Goal: Task Accomplishment & Management: Use online tool/utility

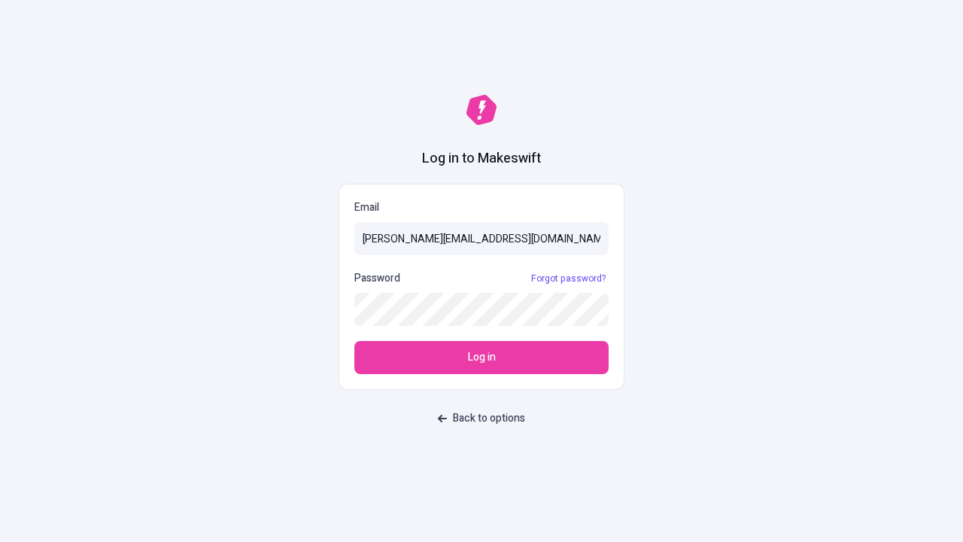
type input "[PERSON_NAME][EMAIL_ADDRESS][DOMAIN_NAME]"
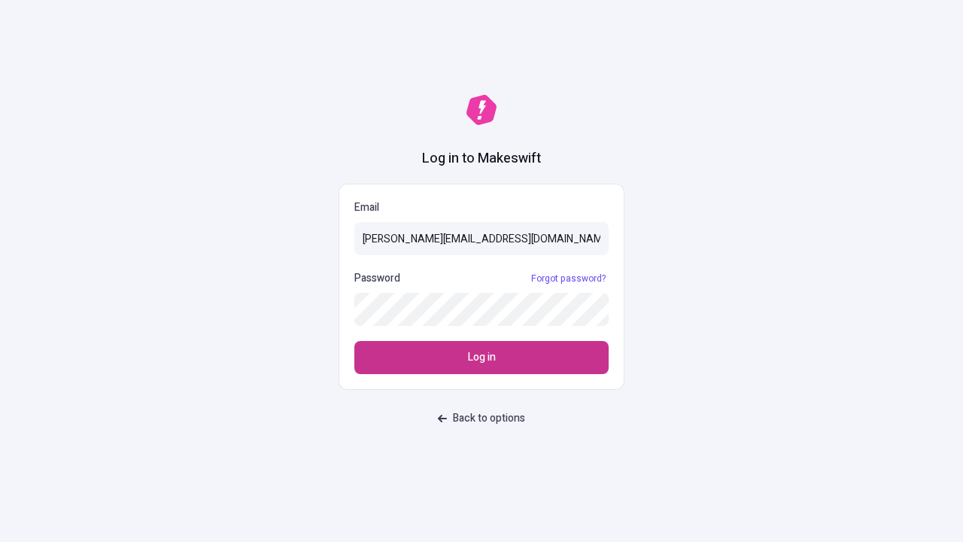
click at [481, 357] on span "Log in" at bounding box center [482, 357] width 28 height 17
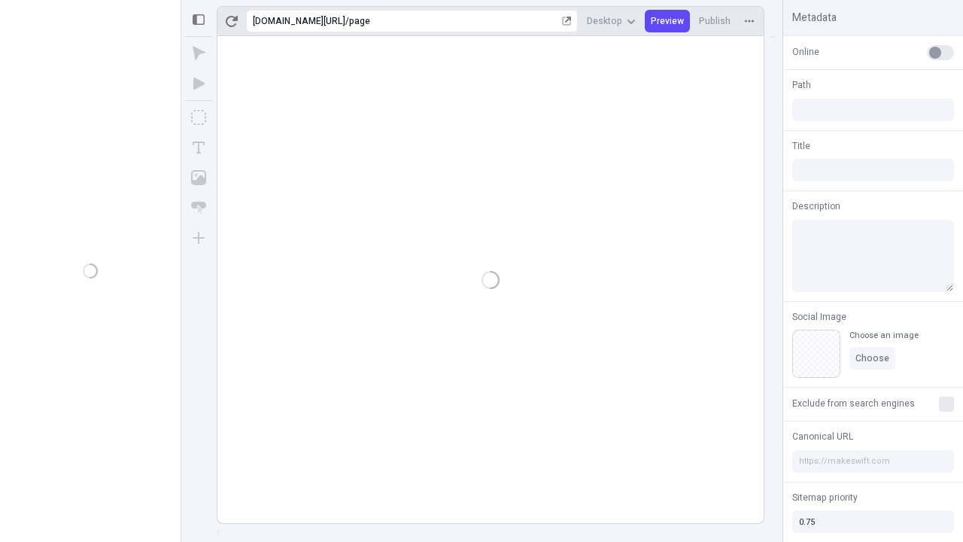
type input "/page"
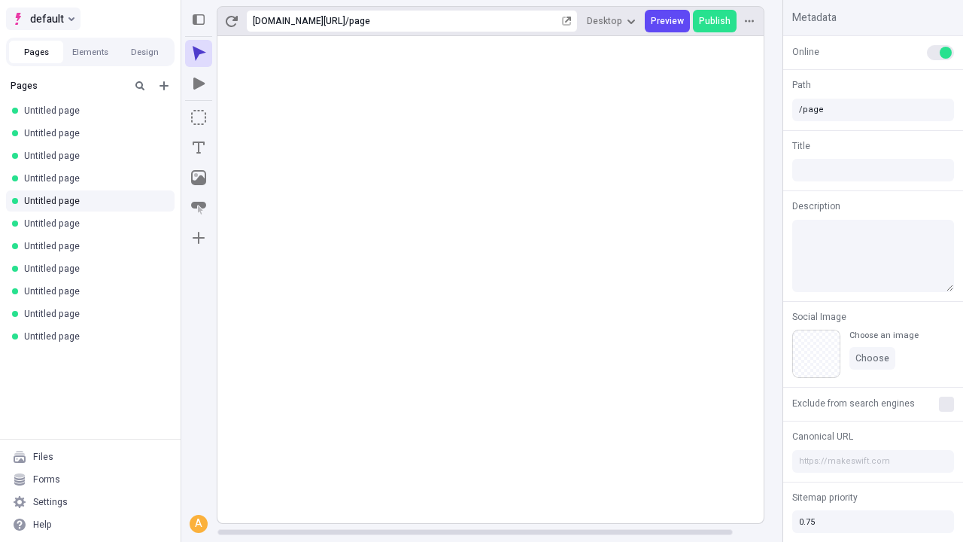
click at [42, 19] on span "default" at bounding box center [47, 19] width 34 height 18
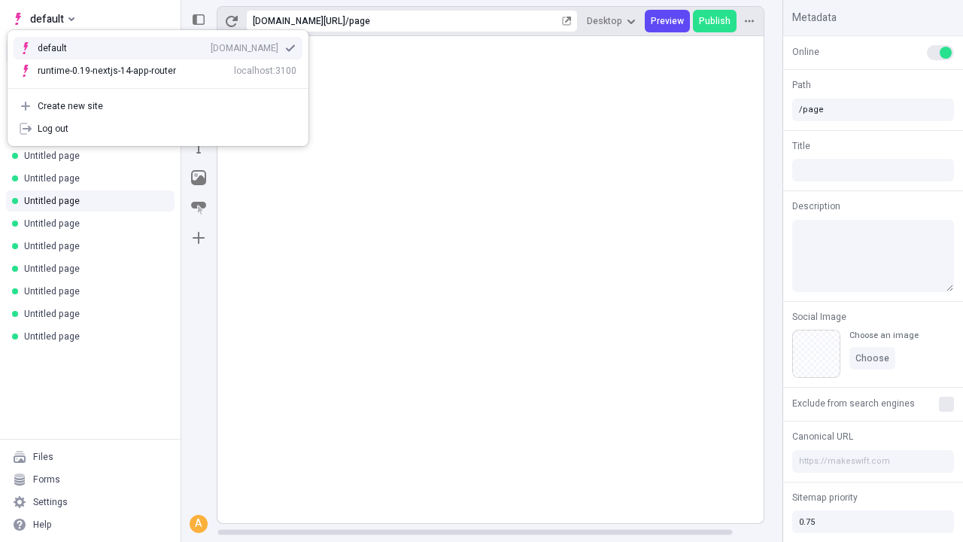
click at [211, 45] on div "[DOMAIN_NAME]" at bounding box center [245, 48] width 68 height 12
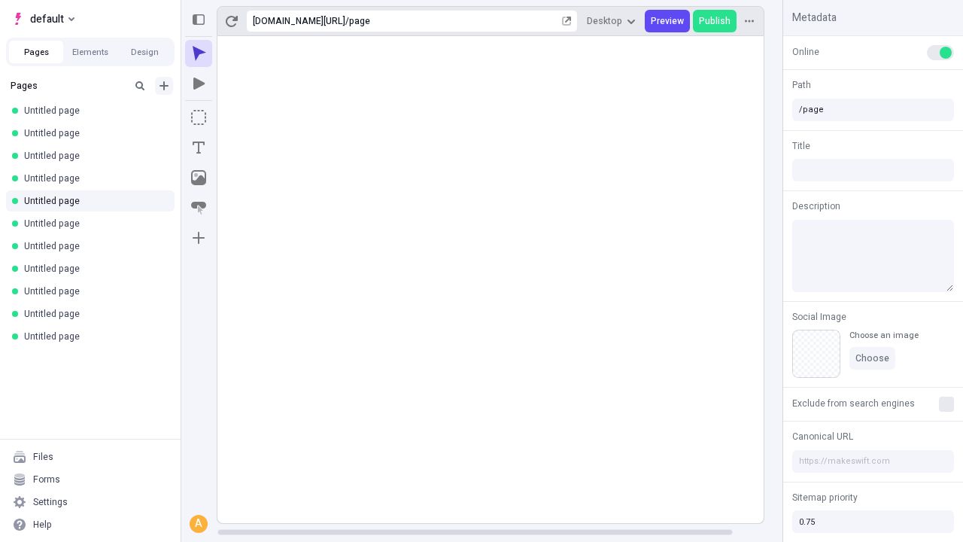
click at [164, 86] on icon "Add new" at bounding box center [163, 85] width 9 height 9
click at [244, 117] on span "Blank page" at bounding box center [252, 117] width 93 height 12
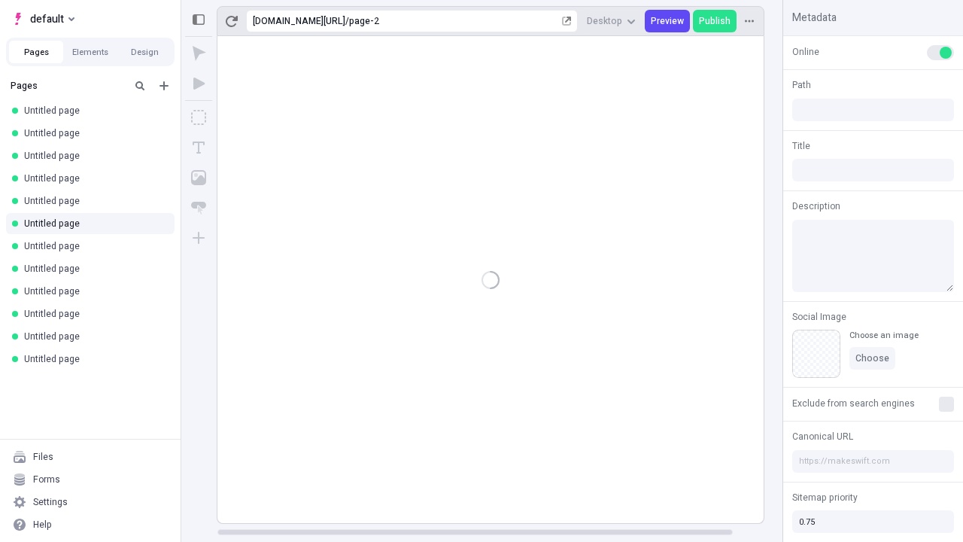
type input "/page-2"
click at [199, 117] on icon "Box" at bounding box center [198, 117] width 15 height 15
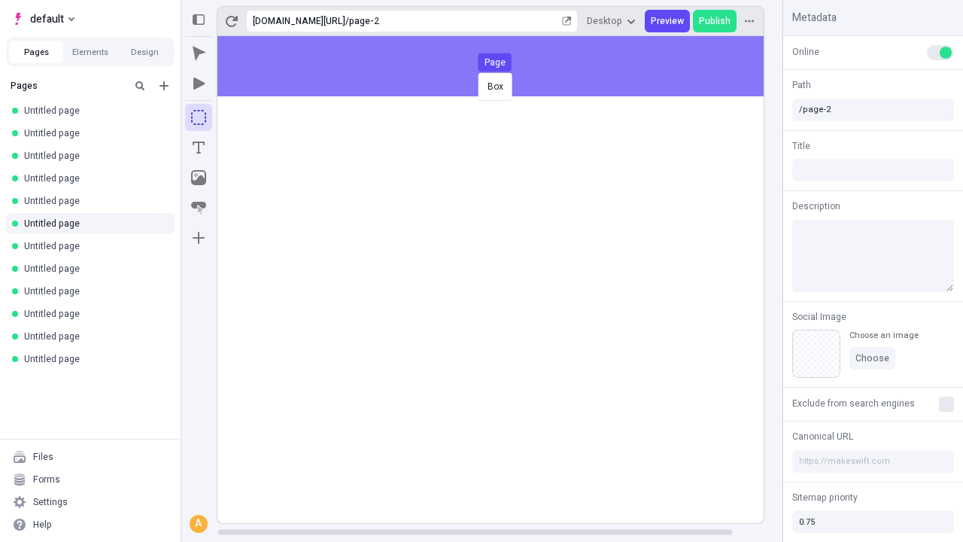
click at [505, 66] on div "Box Page" at bounding box center [481, 271] width 963 height 542
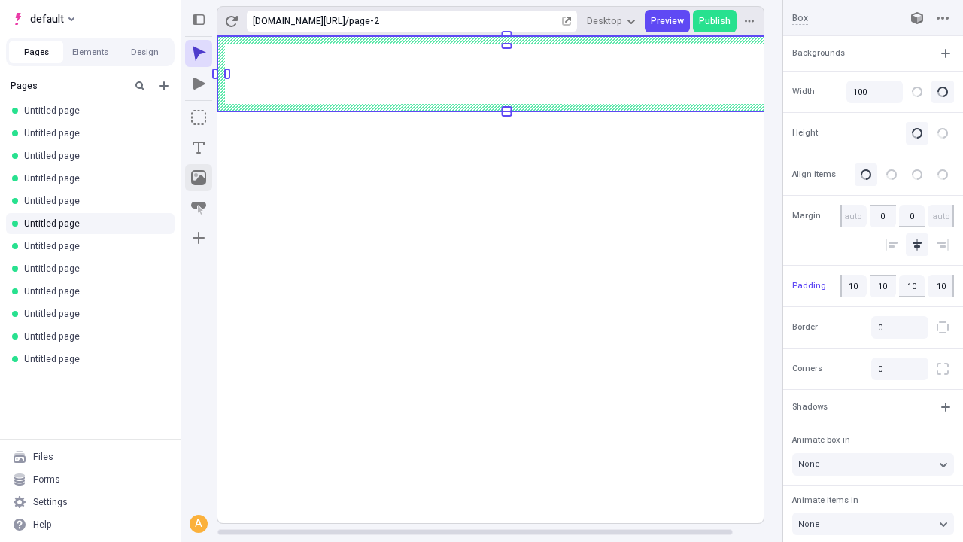
click at [199, 178] on icon "Image" at bounding box center [198, 177] width 15 height 15
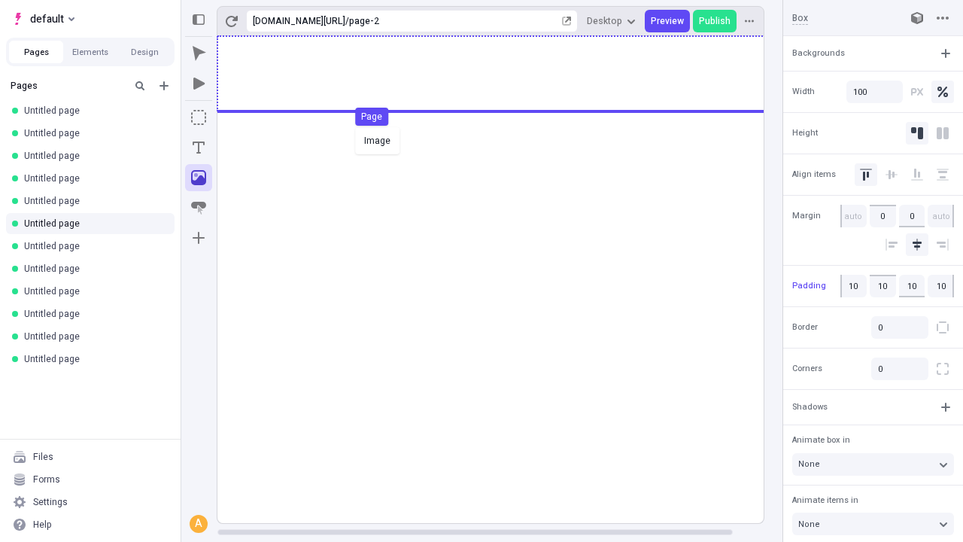
click at [505, 74] on div "Image Page" at bounding box center [481, 271] width 963 height 542
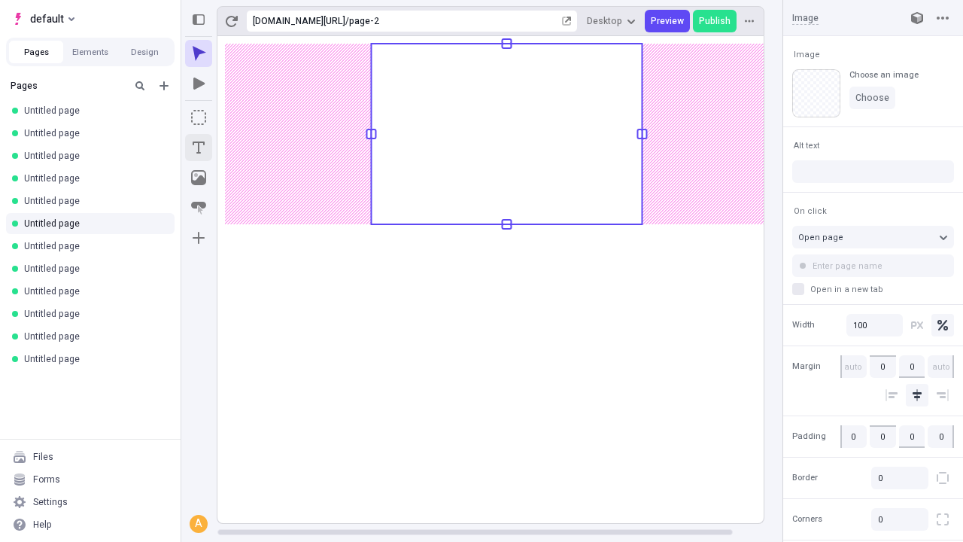
click at [199, 147] on icon "Text" at bounding box center [199, 147] width 12 height 12
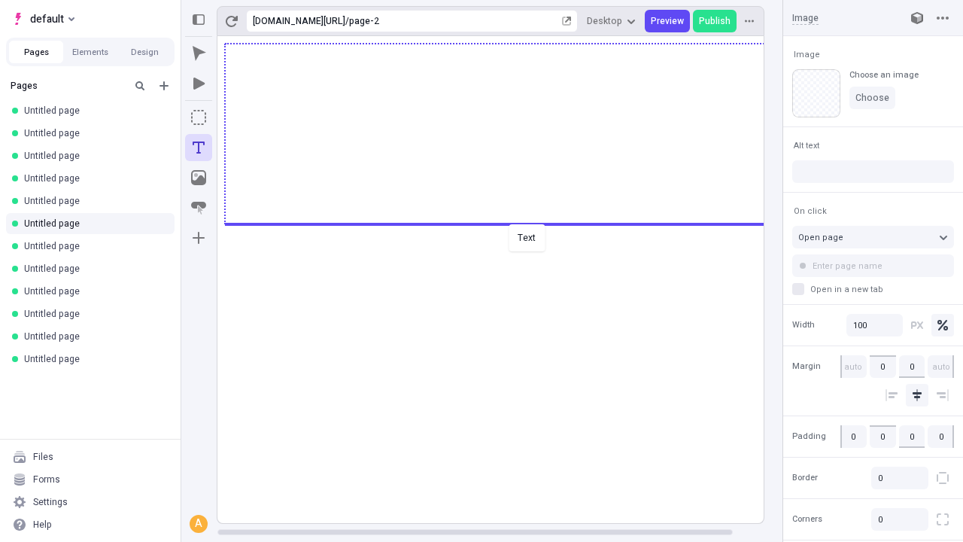
click at [505, 223] on div "Text" at bounding box center [481, 271] width 963 height 542
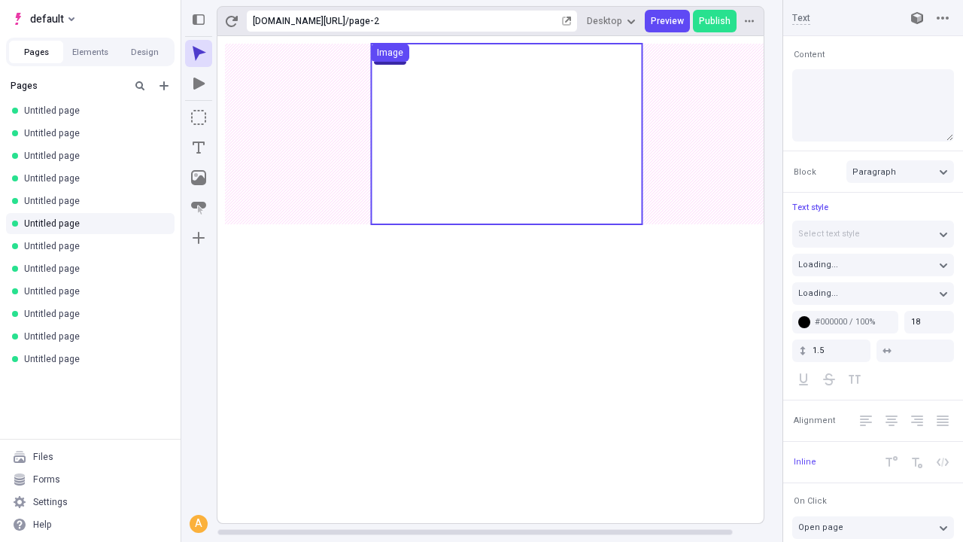
type textarea "Quickly grow B2B virtualization, to objectively administrate customer directed …"
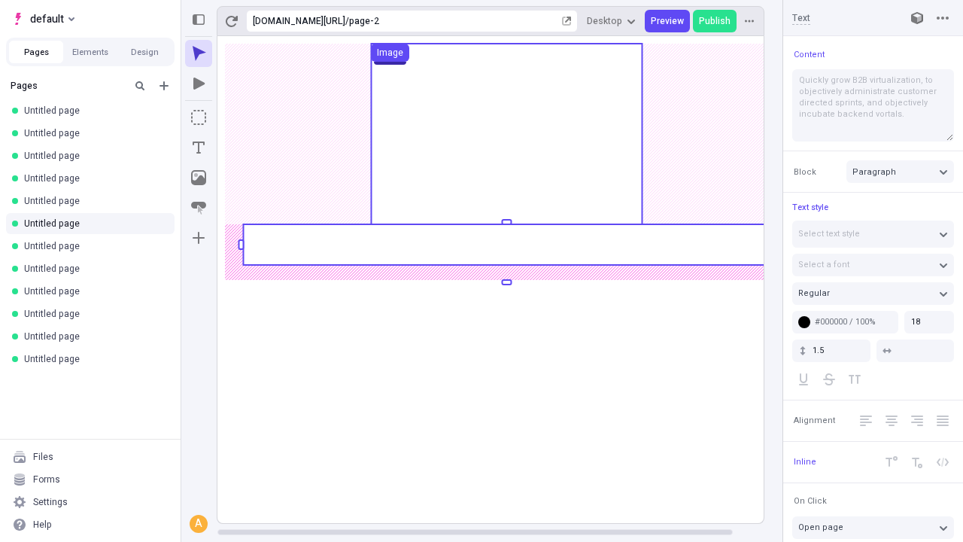
click at [505, 244] on rect at bounding box center [506, 244] width 527 height 41
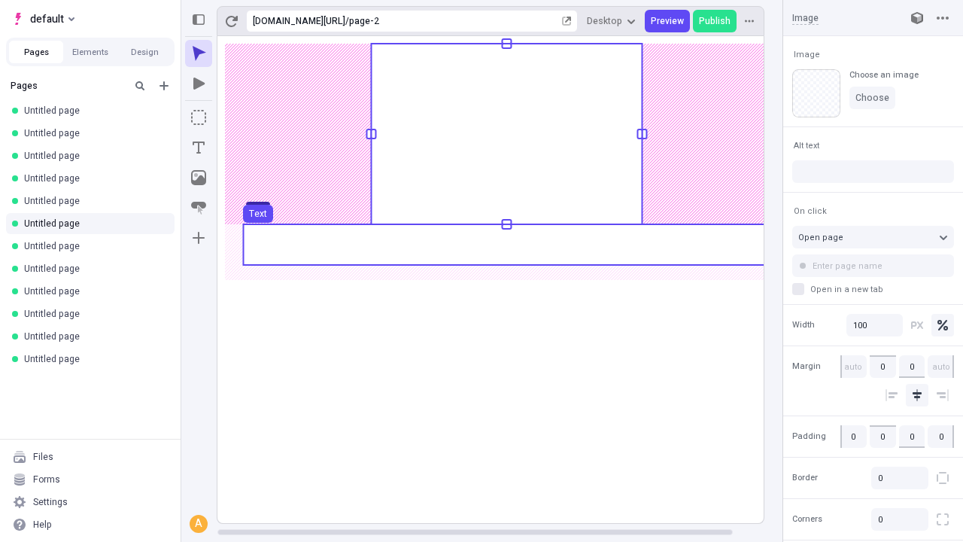
click at [505, 244] on use at bounding box center [506, 244] width 527 height 41
click at [505, 244] on rect at bounding box center [506, 279] width 578 height 487
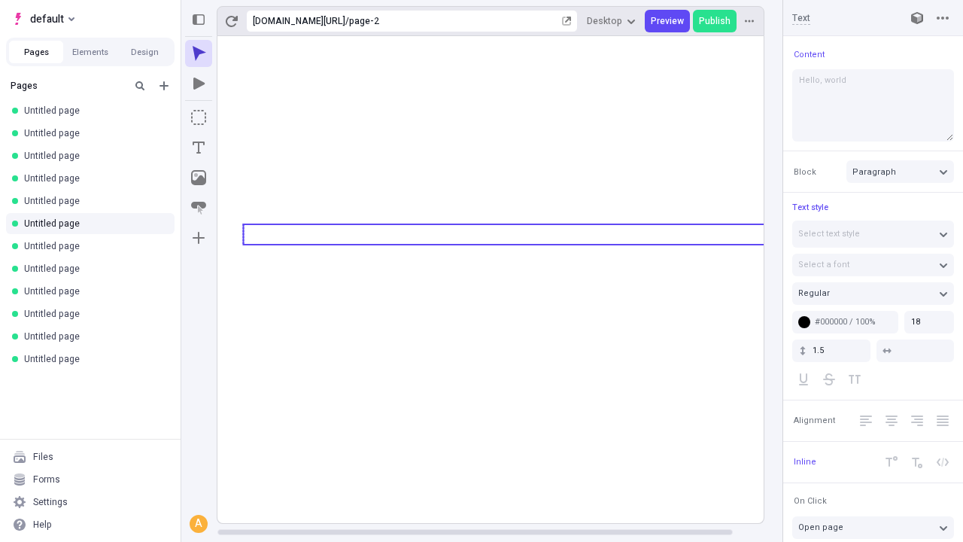
type textarea "Hello, world!"
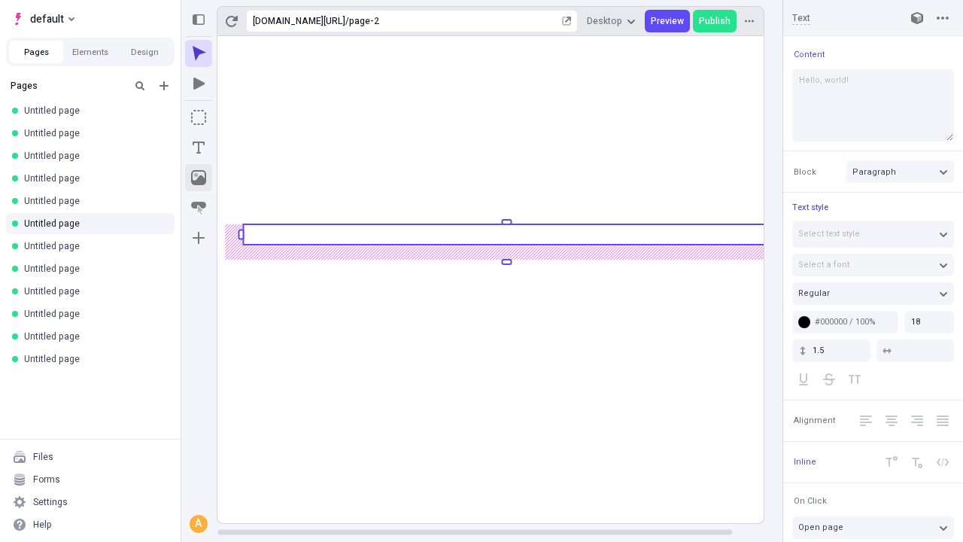
click at [199, 178] on icon "Image" at bounding box center [198, 177] width 15 height 15
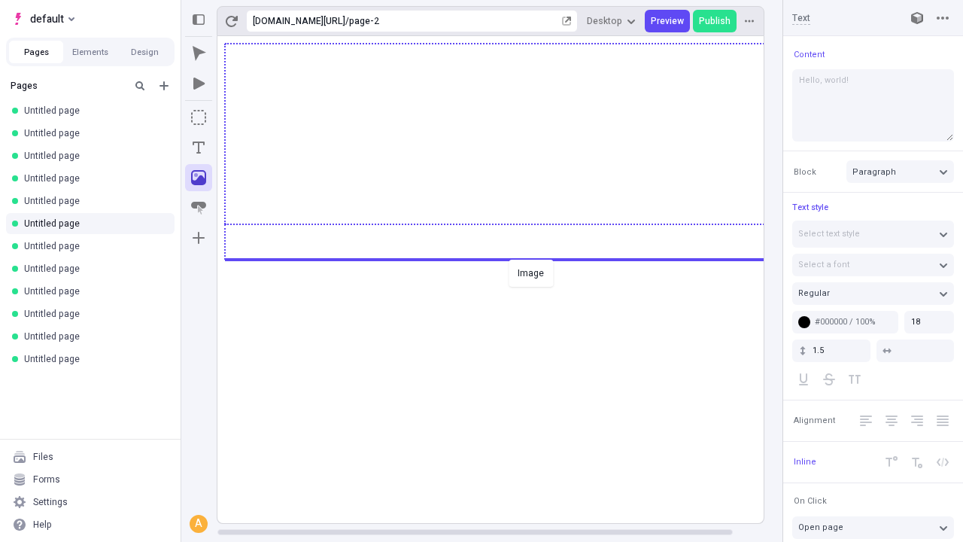
click at [505, 258] on div "Image" at bounding box center [481, 271] width 963 height 542
